Goal: Find specific page/section: Find specific page/section

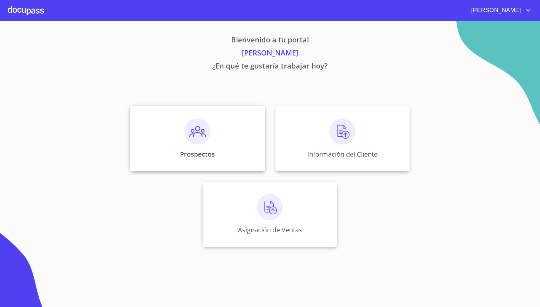
click at [208, 118] on img at bounding box center [198, 131] width 26 height 26
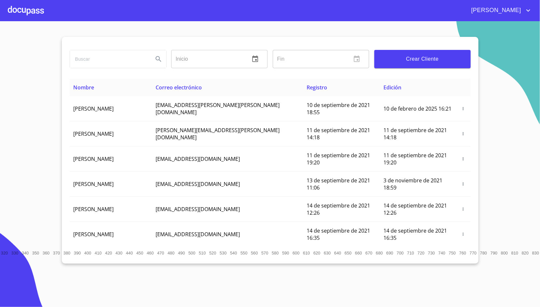
click at [119, 56] on input "search" at bounding box center [109, 59] width 78 height 18
type input "[PERSON_NAME]"
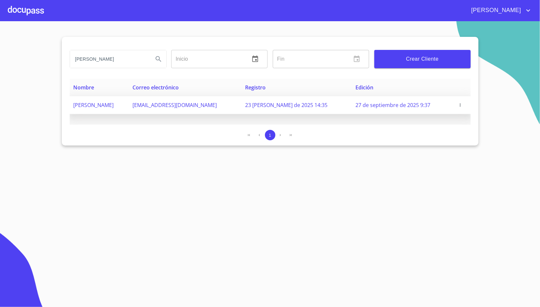
click at [182, 107] on span "[EMAIL_ADDRESS][DOMAIN_NAME]" at bounding box center [175, 104] width 84 height 7
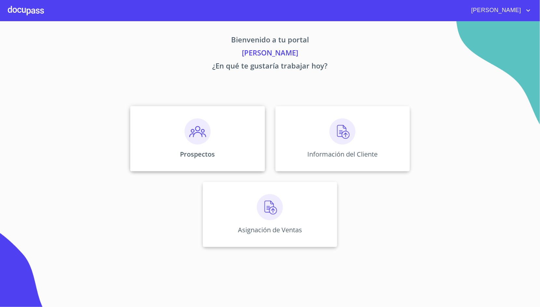
click at [222, 113] on div "Prospectos" at bounding box center [197, 138] width 135 height 65
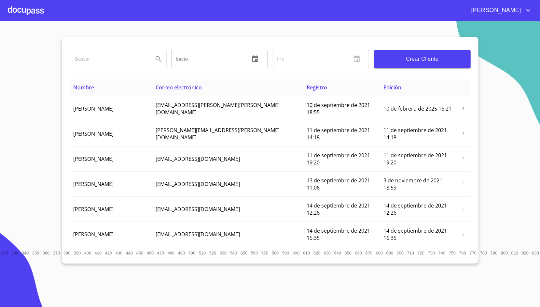
click at [93, 52] on input "search" at bounding box center [109, 59] width 78 height 18
type input "[PERSON_NAME]"
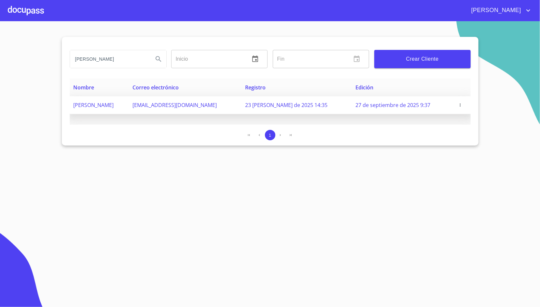
click at [203, 107] on span "[EMAIL_ADDRESS][DOMAIN_NAME]" at bounding box center [175, 104] width 84 height 7
copy span "[EMAIL_ADDRESS][DOMAIN_NAME]"
